Goal: Check status: Check status

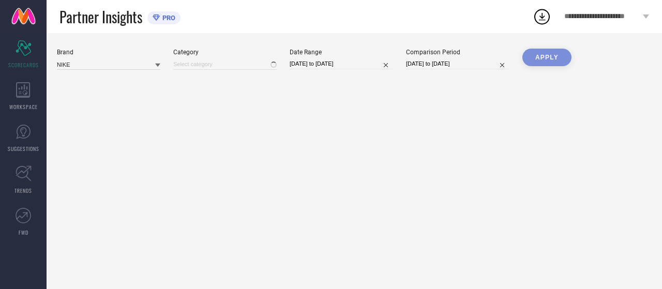
type input "All"
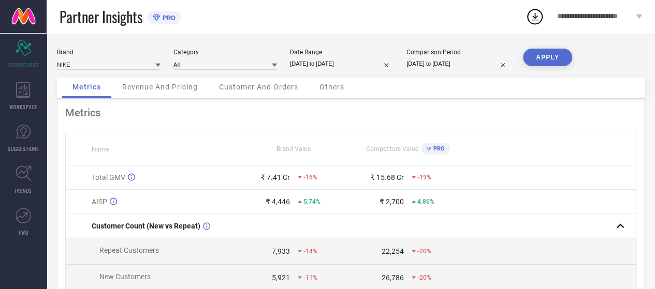
click at [334, 55] on div "Date Range" at bounding box center [342, 52] width 104 height 7
select select "7"
select select "2025"
select select "8"
select select "2025"
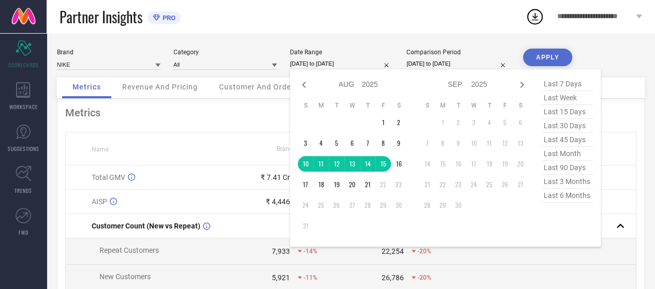
click at [330, 62] on input "[DATE] to [DATE]" at bounding box center [342, 63] width 104 height 11
click at [305, 183] on td "17" at bounding box center [306, 185] width 16 height 16
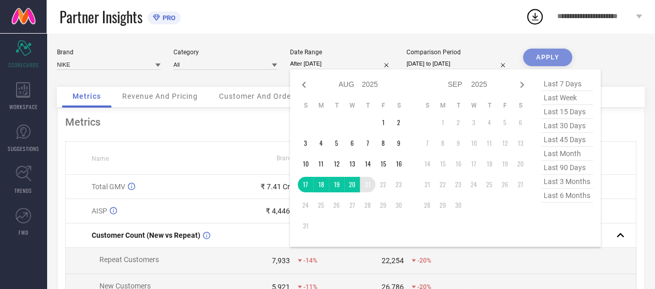
type input "[DATE] to [DATE]"
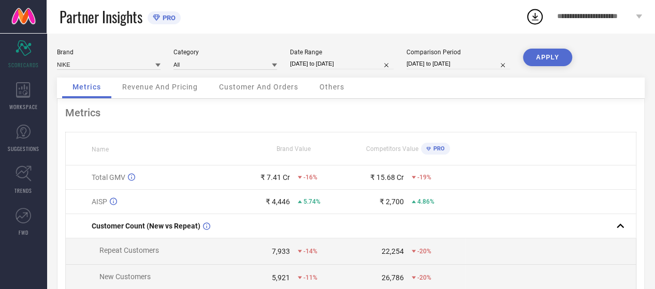
select select "7"
select select "2025"
select select "8"
select select "2025"
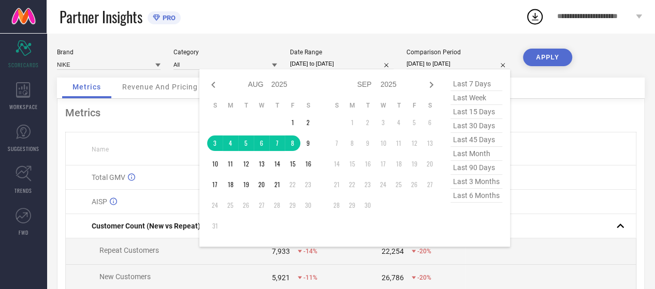
click at [435, 64] on input "[DATE] to [DATE]" at bounding box center [458, 63] width 104 height 11
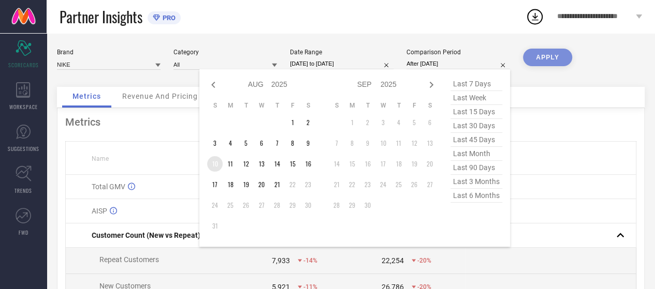
click at [213, 168] on td "10" at bounding box center [215, 164] width 16 height 16
type input "[DATE] to [DATE]"
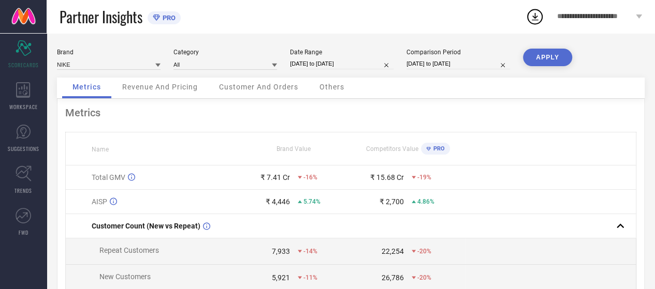
click at [546, 54] on button "APPLY" at bounding box center [547, 58] width 49 height 18
select select "7"
select select "2025"
select select "8"
select select "2025"
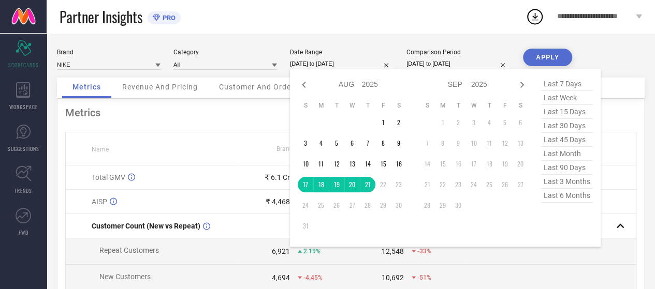
click at [333, 64] on input "[DATE] to [DATE]" at bounding box center [342, 63] width 104 height 11
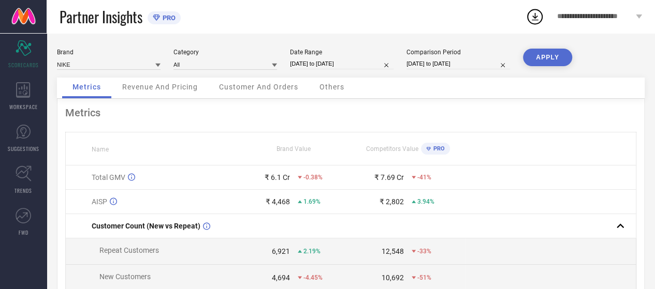
click at [484, 32] on div "Partner Insights PRO" at bounding box center [293, 16] width 466 height 33
click at [545, 57] on button "APPLY" at bounding box center [547, 58] width 49 height 18
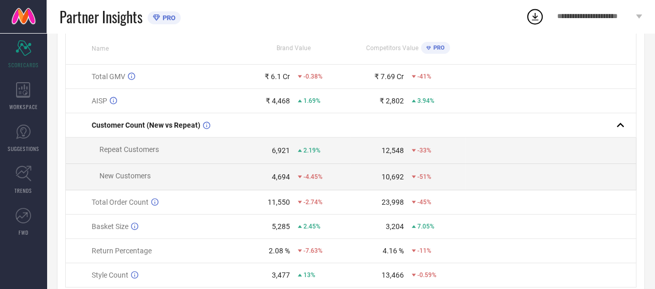
scroll to position [108, 0]
